Goal: Task Accomplishment & Management: Use online tool/utility

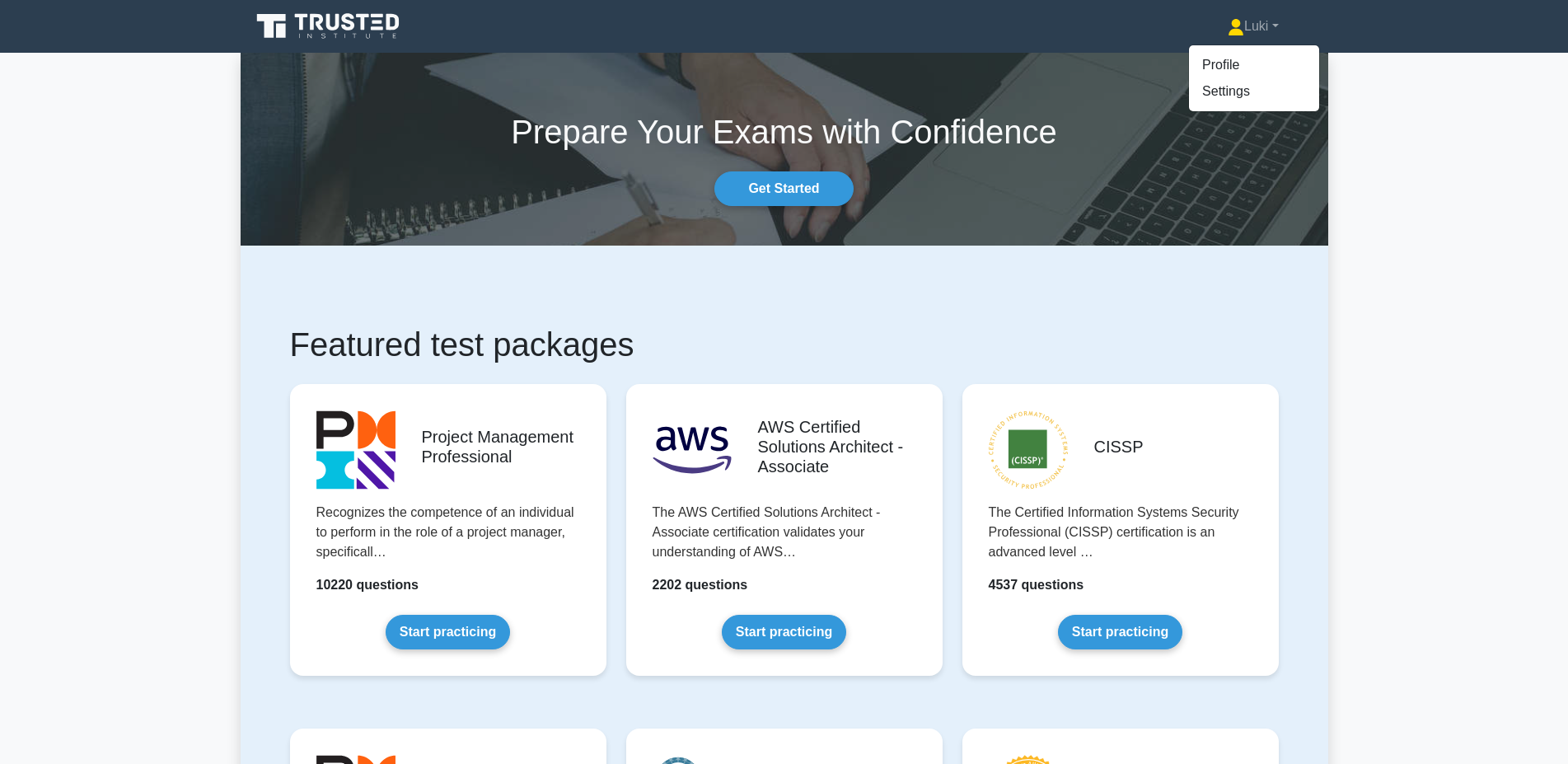
click at [1222, 64] on link "Profile" at bounding box center [1253, 65] width 130 height 26
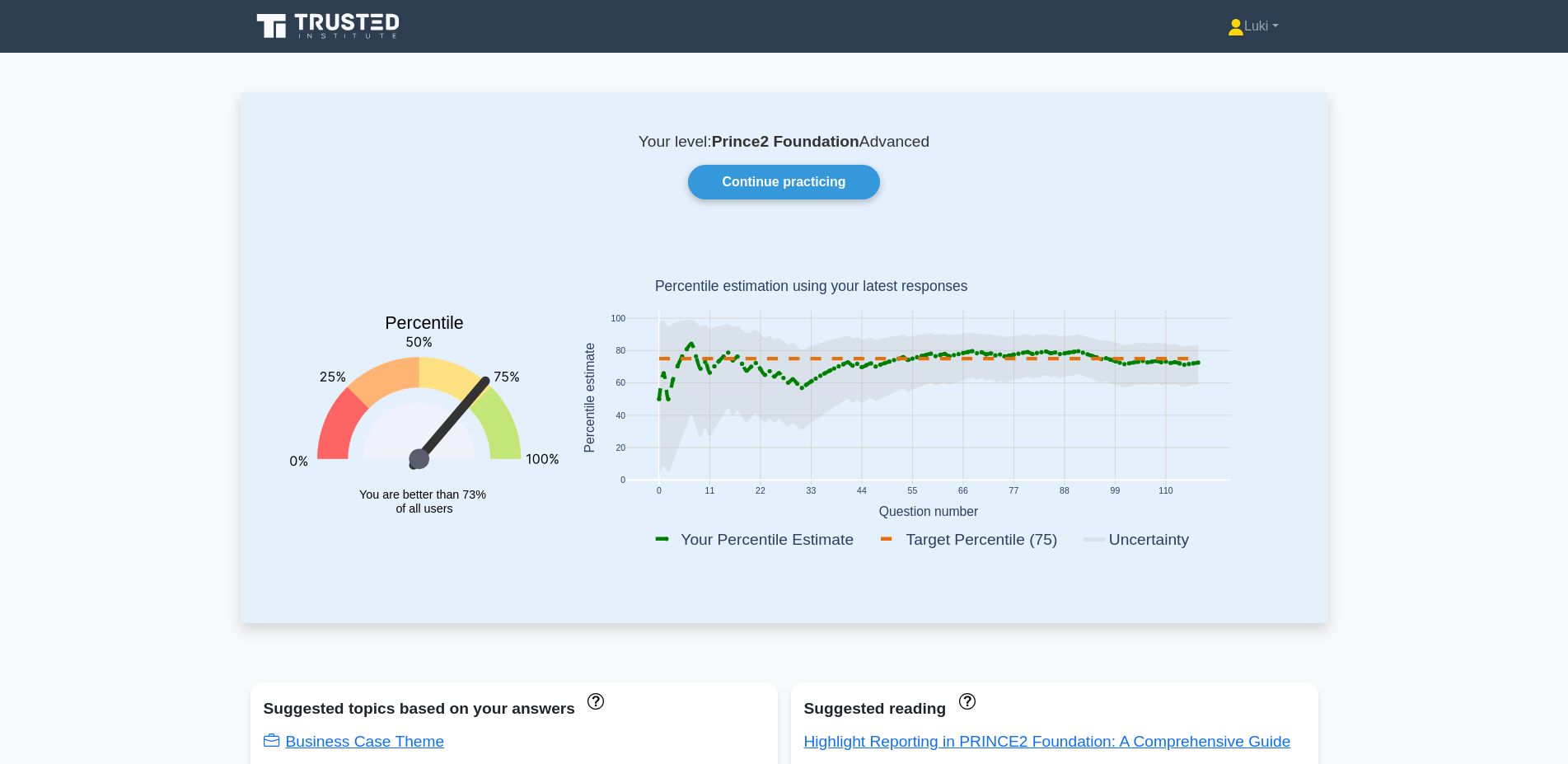
drag, startPoint x: 1333, startPoint y: 408, endPoint x: 1310, endPoint y: 47, distance: 361.7
click at [1236, 27] on link "Luki" at bounding box center [1253, 26] width 129 height 33
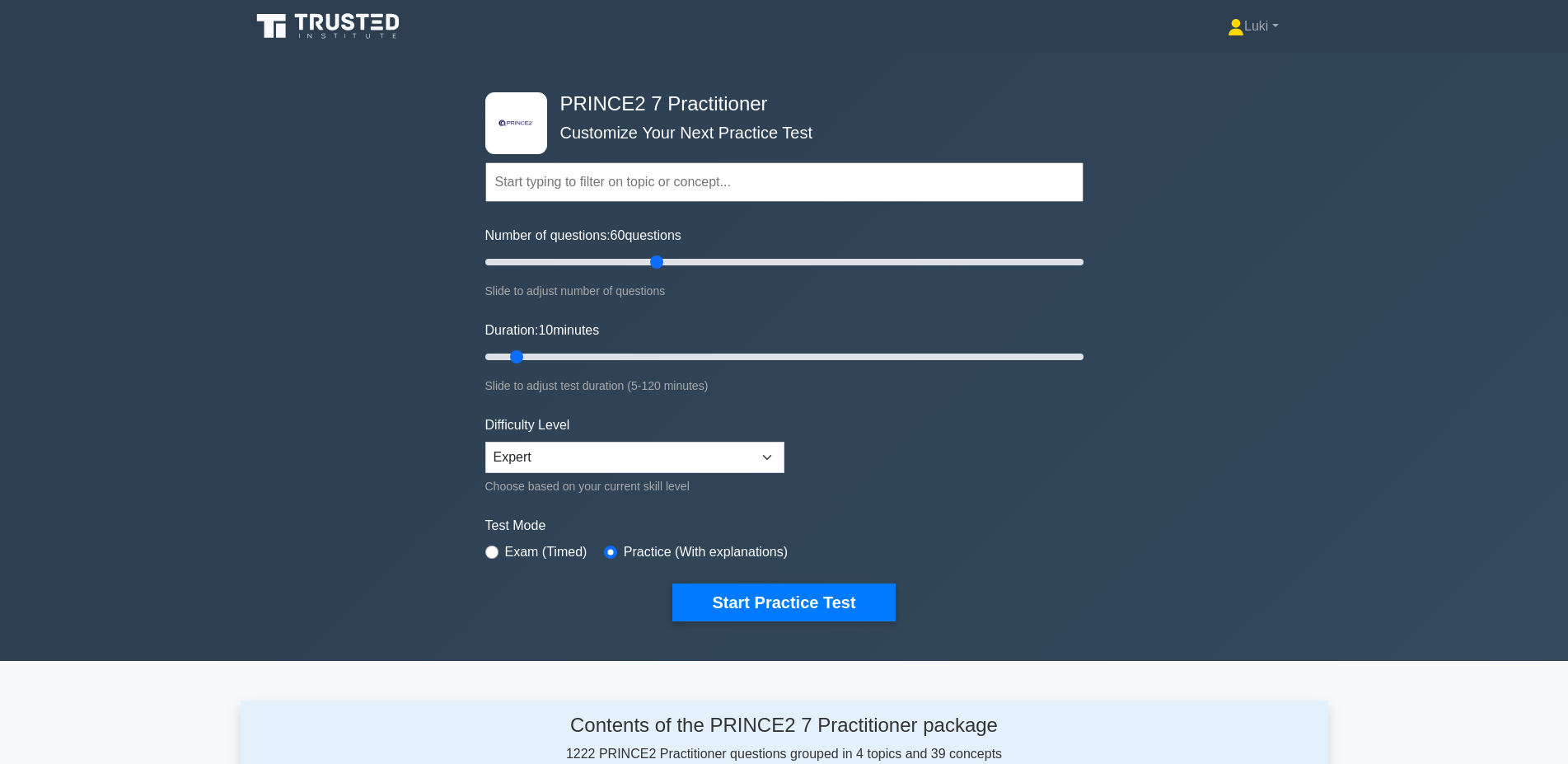
drag, startPoint x: 507, startPoint y: 260, endPoint x: 661, endPoint y: 276, distance: 154.8
click at [661, 272] on input "Number of questions: 60 questions" at bounding box center [784, 262] width 598 height 20
drag, startPoint x: 658, startPoint y: 264, endPoint x: 675, endPoint y: 263, distance: 17.0
click at [675, 263] on input "Number of questions: 65 questions" at bounding box center [784, 262] width 598 height 20
drag, startPoint x: 671, startPoint y: 263, endPoint x: 694, endPoint y: 262, distance: 23.0
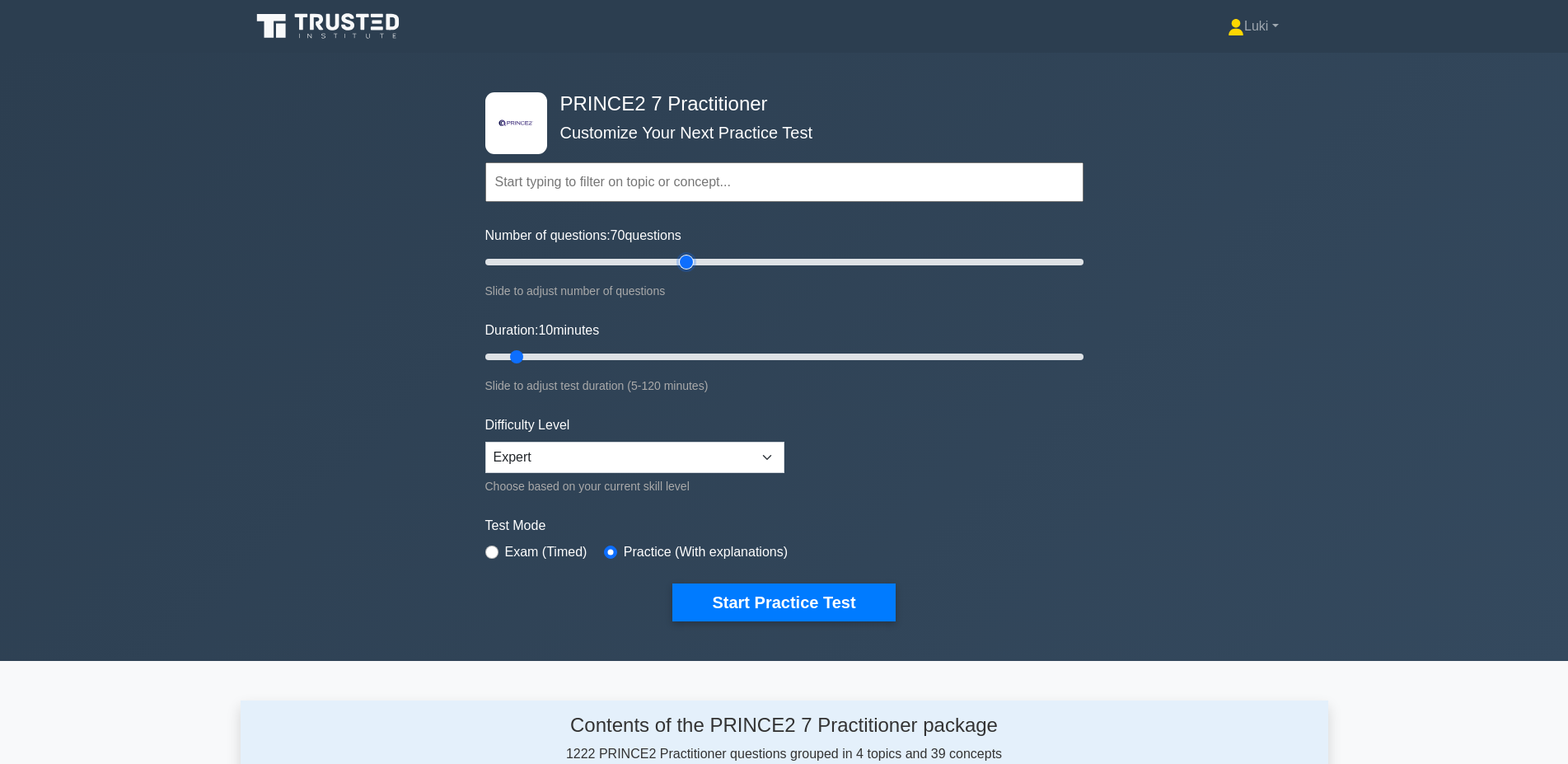
type input "70"
click at [694, 262] on input "Number of questions: 70 questions" at bounding box center [784, 262] width 598 height 20
drag, startPoint x: 522, startPoint y: 354, endPoint x: 1220, endPoint y: 360, distance: 698.0
click at [1084, 360] on input "Duration: 120 minutes" at bounding box center [784, 357] width 598 height 20
type input "120"
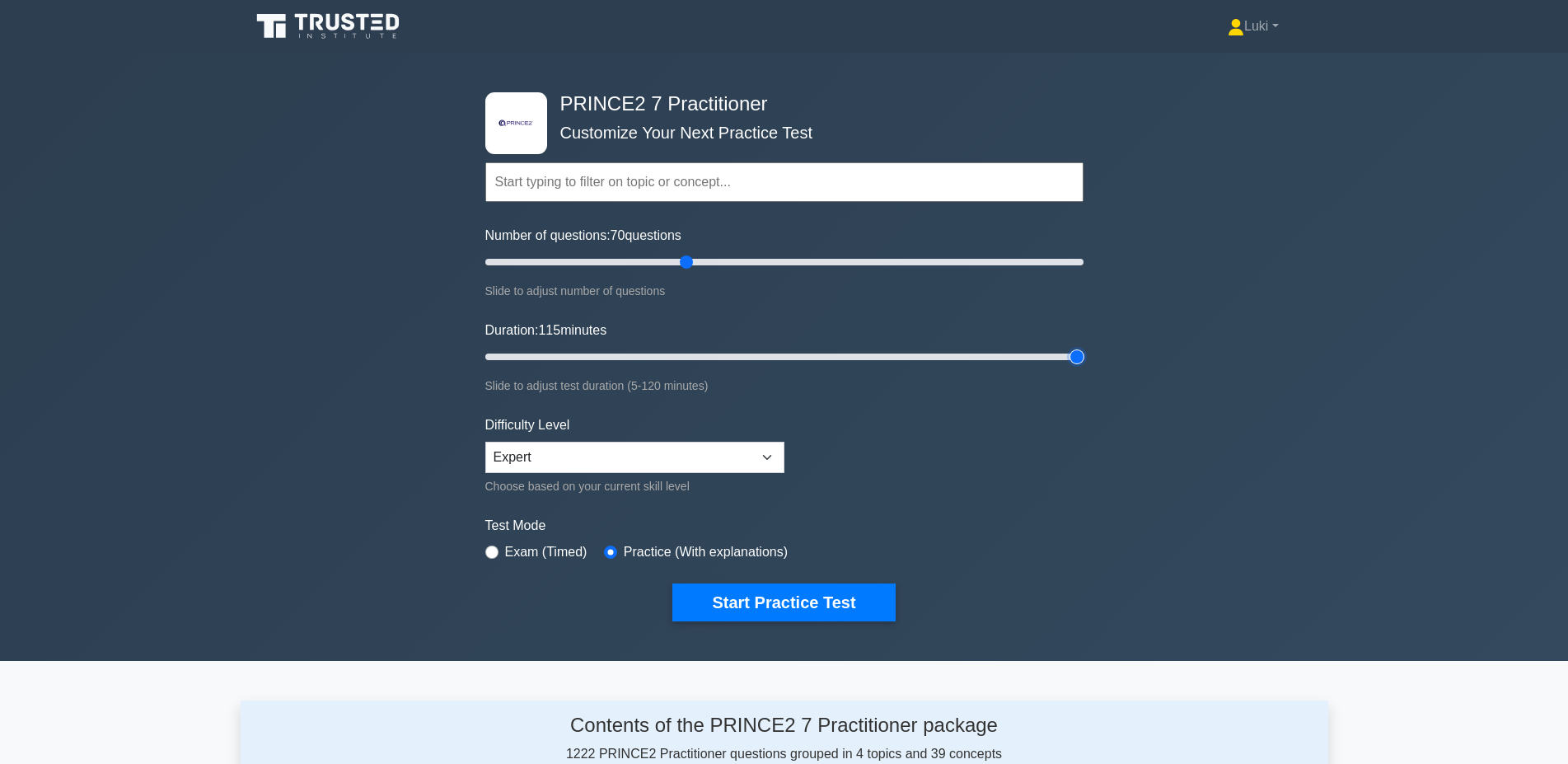
drag, startPoint x: 1076, startPoint y: 354, endPoint x: 1262, endPoint y: 362, distance: 186.2
click at [1084, 363] on input "Duration: 115 minutes" at bounding box center [784, 357] width 598 height 20
drag, startPoint x: 689, startPoint y: 258, endPoint x: 580, endPoint y: 270, distance: 109.7
type input "35"
click at [580, 270] on input "Number of questions: 35 questions" at bounding box center [784, 262] width 598 height 20
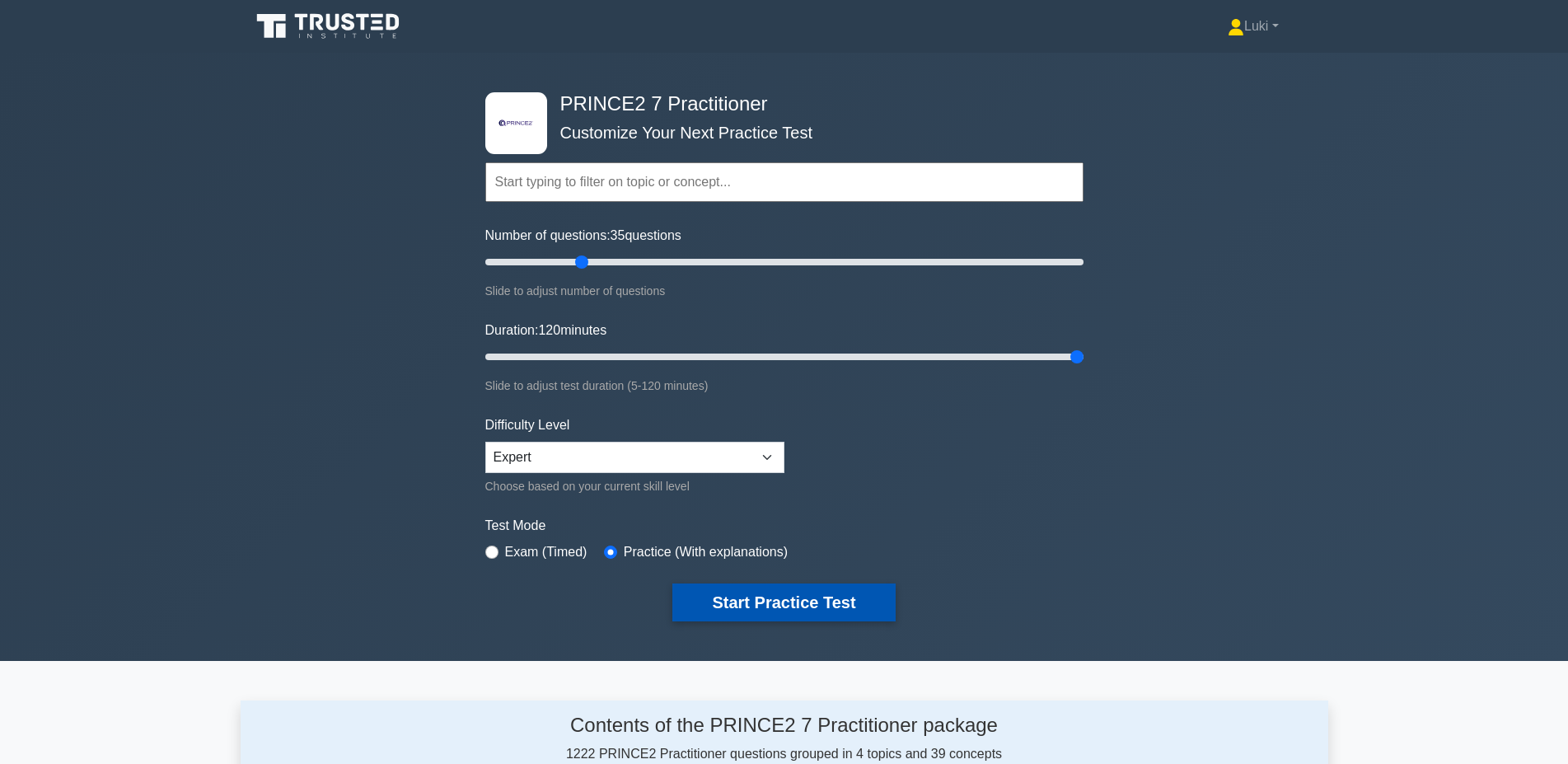
click at [773, 588] on button "Start Practice Test" at bounding box center [783, 601] width 222 height 38
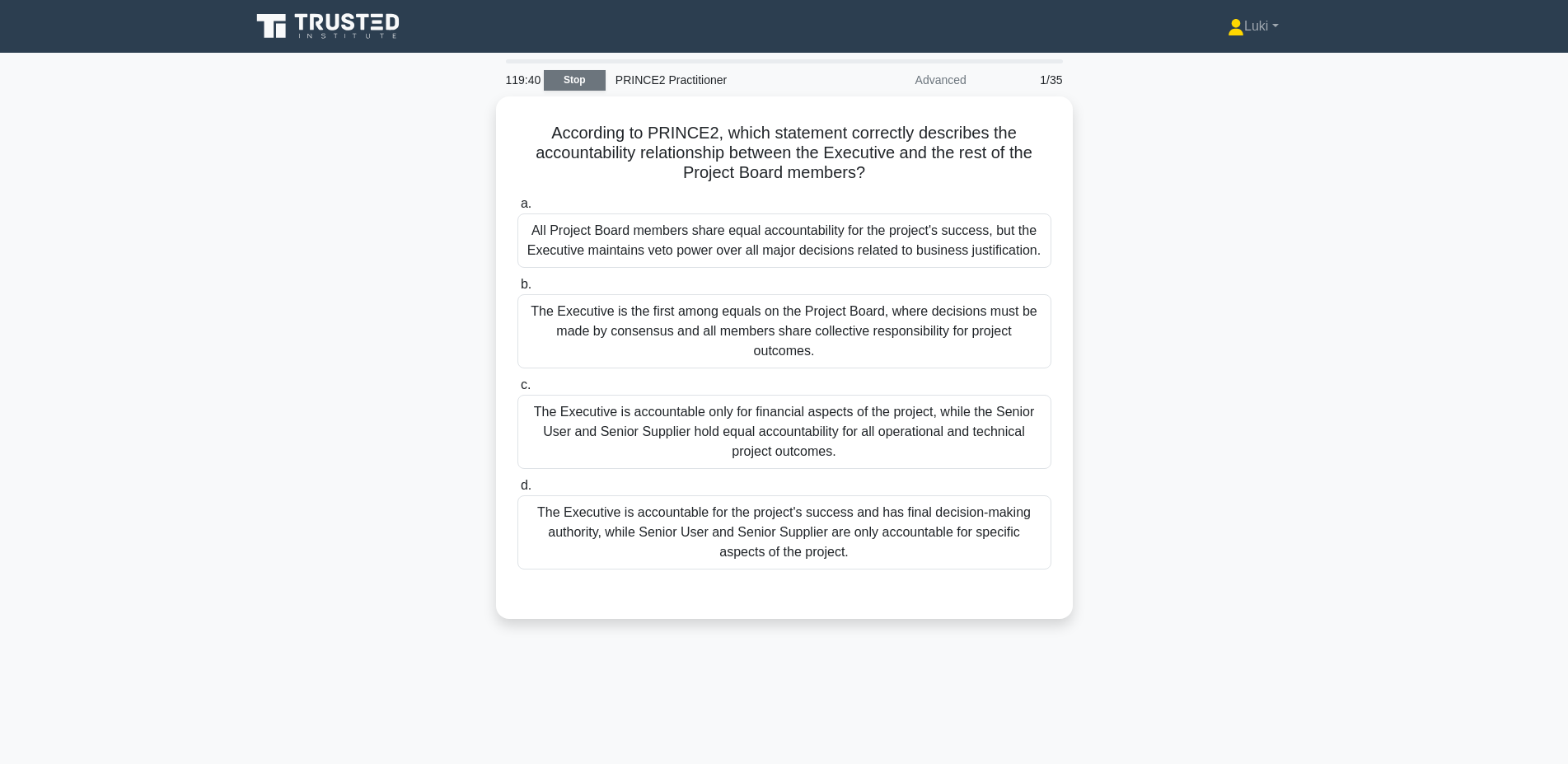
click at [596, 75] on link "Stop" at bounding box center [575, 80] width 62 height 21
